Goal: Check status: Check status

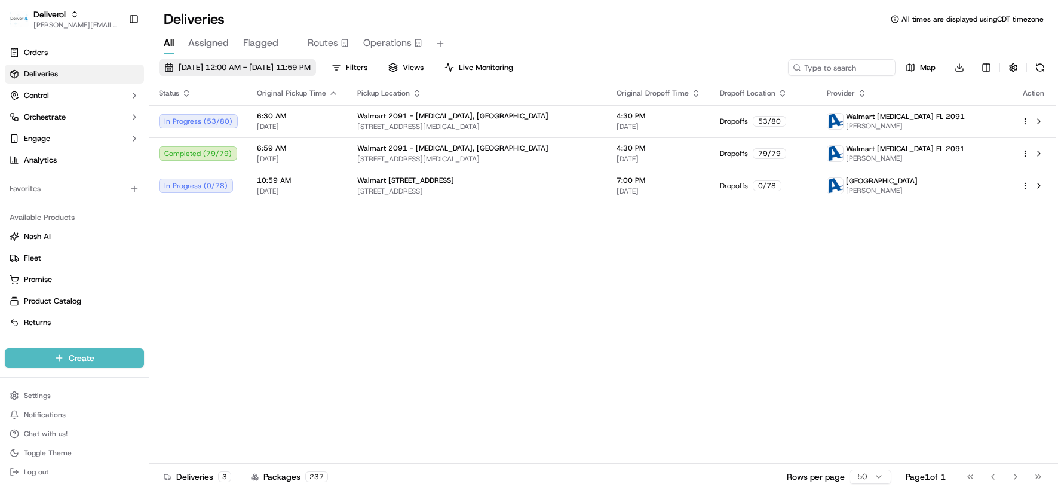
click at [311, 65] on span "[DATE] 12:00 AM - [DATE] 11:59 PM" at bounding box center [245, 67] width 132 height 11
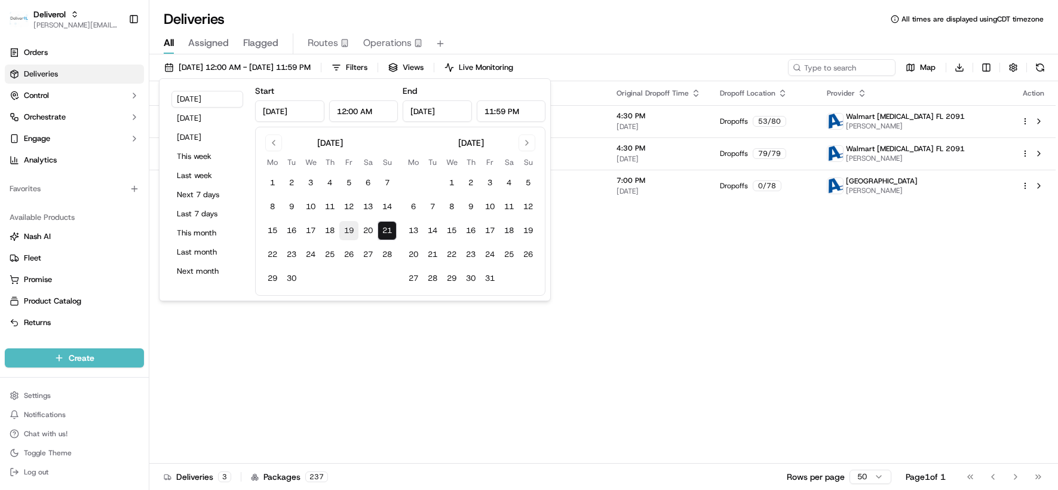
click at [351, 232] on button "19" at bounding box center [348, 230] width 19 height 19
type input "[DATE]"
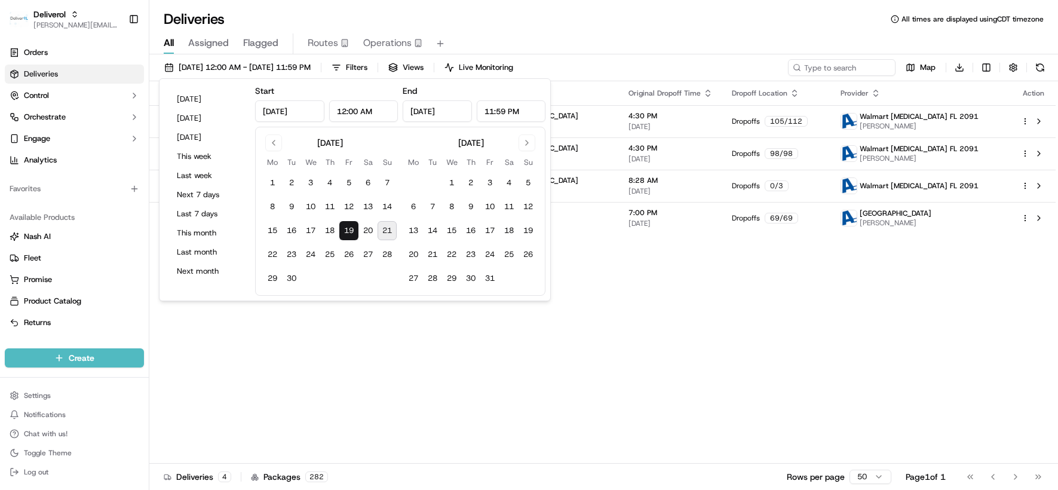
click at [660, 281] on div "Status Original Pickup Time Pickup Location Original Dropoff Time Dropoff Locat…" at bounding box center [602, 272] width 907 height 382
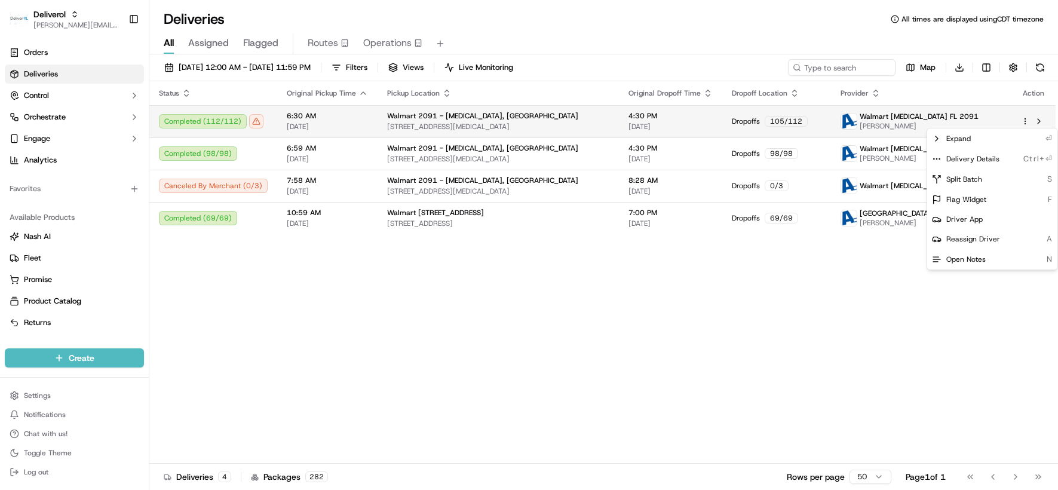
click at [1022, 121] on html "Deliverol [PERSON_NAME][EMAIL_ADDRESS][PERSON_NAME][DOMAIN_NAME] Toggle Sidebar…" at bounding box center [529, 245] width 1058 height 490
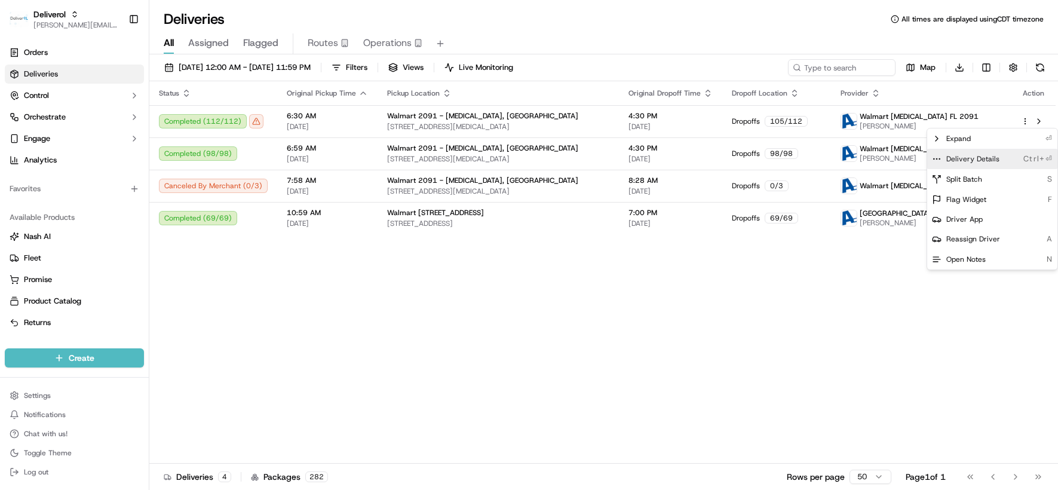
click at [984, 158] on span "Delivery Details" at bounding box center [973, 159] width 53 height 10
